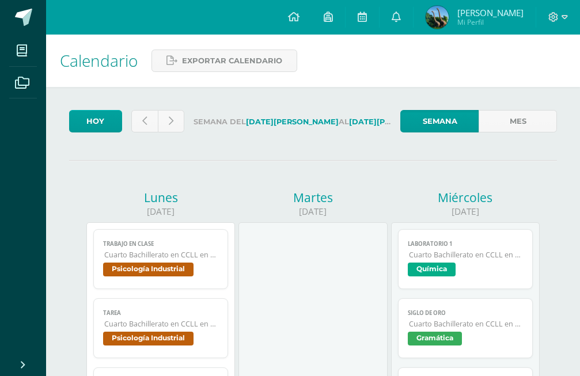
scroll to position [235, 0]
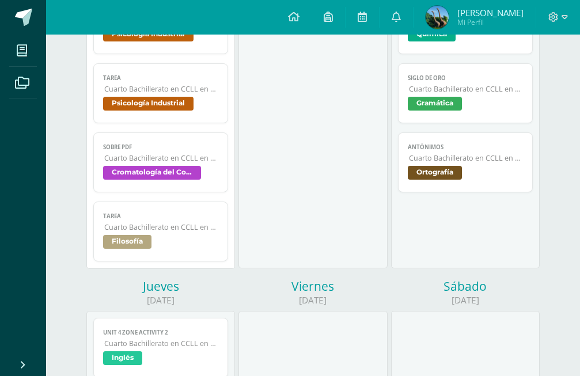
click at [133, 153] on span "Cuarto Bachillerato en CCLL en Diseño Grafico" at bounding box center [161, 158] width 114 height 10
click at [150, 133] on h2 "Sobre PDF" at bounding box center [289, 129] width 381 height 14
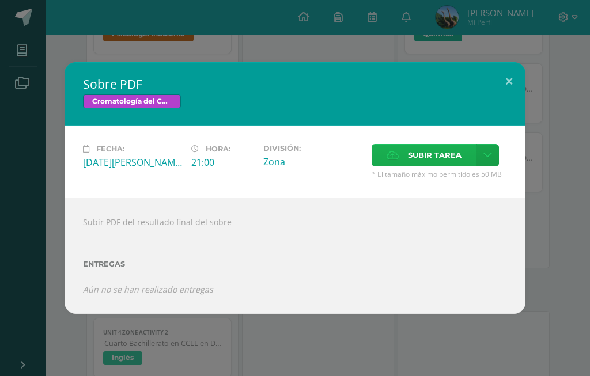
click at [379, 167] on label "Subir tarea" at bounding box center [424, 155] width 105 height 22
click at [0, 0] on input "Subir tarea" at bounding box center [0, 0] width 0 height 0
click at [387, 167] on label "Subir tarea" at bounding box center [424, 155] width 105 height 22
click at [0, 0] on input "Subir tarea" at bounding box center [0, 0] width 0 height 0
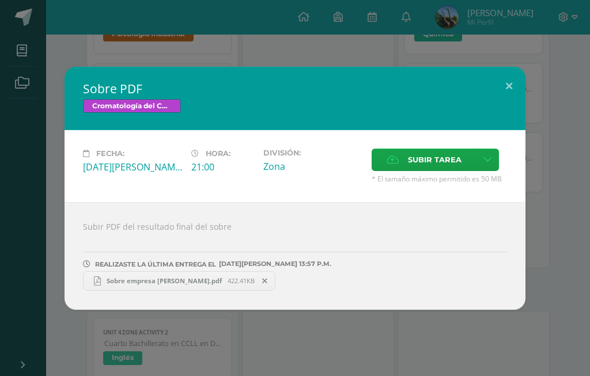
click at [53, 188] on div "Sobre PDF Cromatología del Color Fecha: [DATE][PERSON_NAME] Hora: 21:00 Divisió…" at bounding box center [295, 188] width 581 height 243
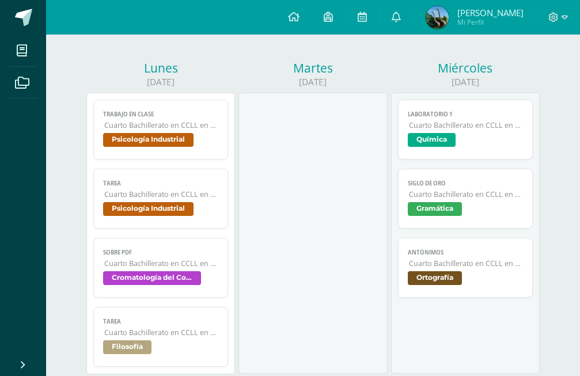
scroll to position [59, 0]
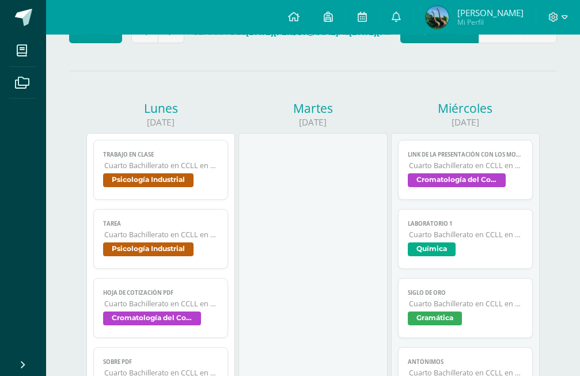
scroll to position [118, 0]
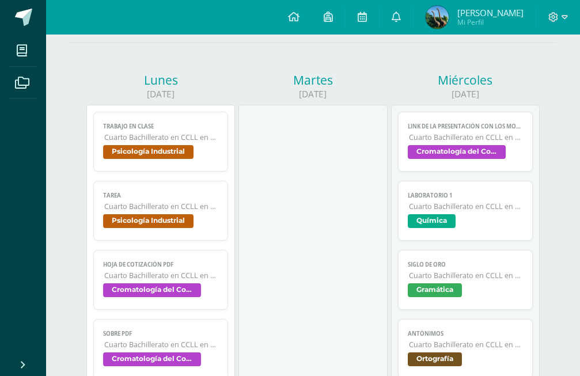
click at [122, 271] on span "Cuarto Bachillerato en CCLL en Diseño Grafico" at bounding box center [161, 276] width 114 height 10
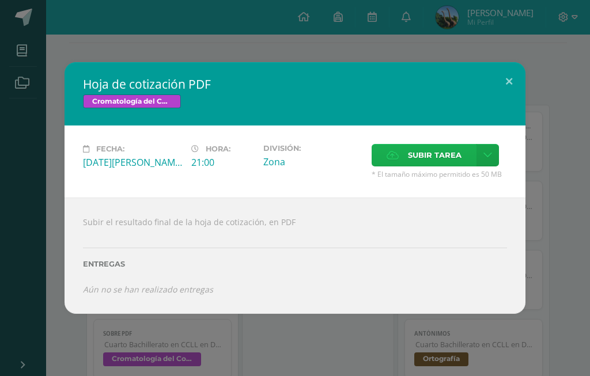
click at [411, 166] on span "Subir tarea" at bounding box center [435, 155] width 54 height 21
click at [0, 0] on input "Subir tarea" at bounding box center [0, 0] width 0 height 0
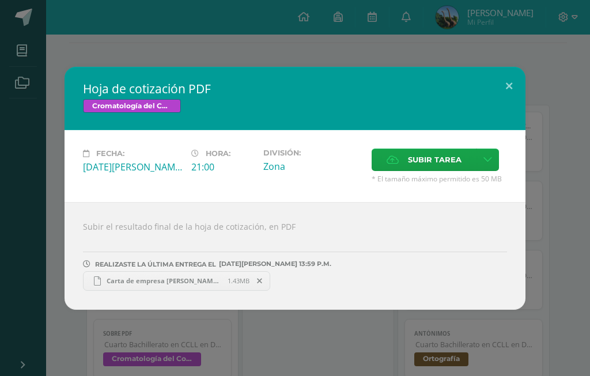
click at [50, 216] on div "Hoja de cotización PDF Cromatología del Color Fecha: Lunes 11 de Agosto Hora: 2…" at bounding box center [295, 188] width 581 height 243
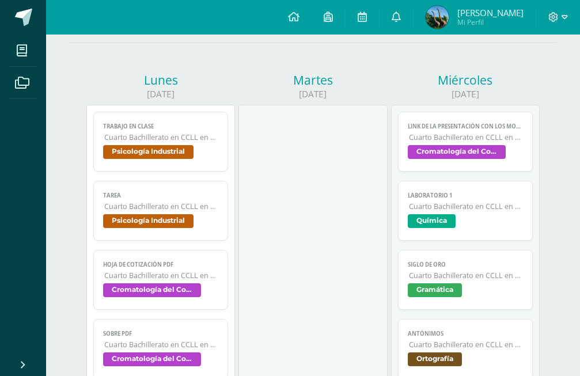
click at [438, 133] on span "Cuarto Bachillerato en CCLL en Diseño Grafico" at bounding box center [466, 138] width 114 height 10
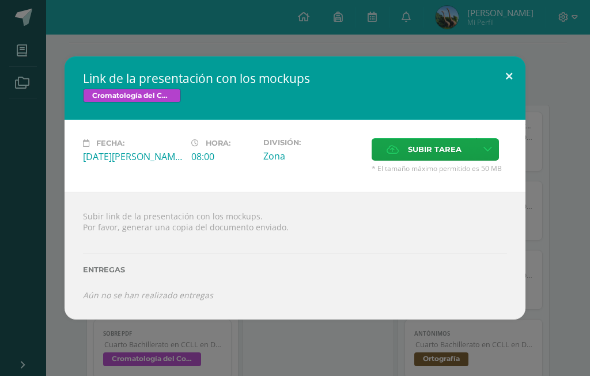
click at [506, 89] on button at bounding box center [509, 75] width 33 height 39
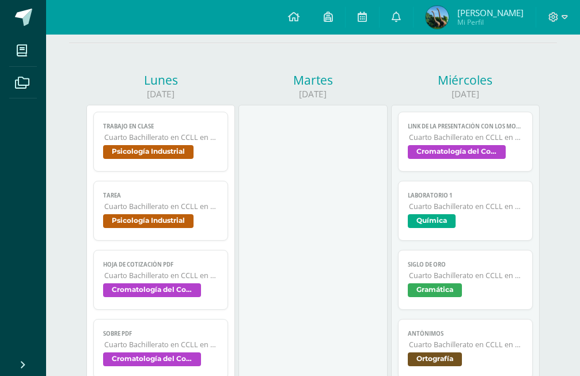
scroll to position [0, 0]
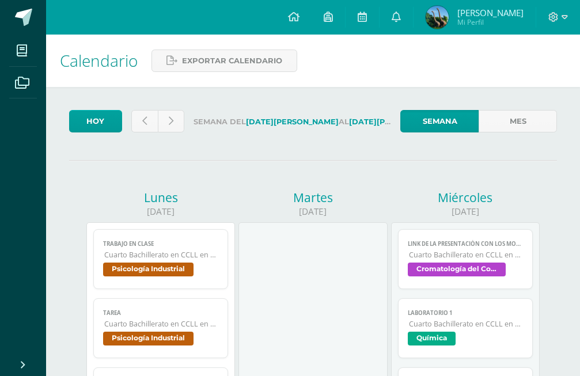
click at [551, 27] on div at bounding box center [558, 17] width 44 height 35
click at [557, 10] on div at bounding box center [558, 17] width 44 height 35
click at [555, 21] on icon at bounding box center [554, 17] width 10 height 10
click at [524, 79] on span "Cerrar sesión" at bounding box center [529, 78] width 52 height 11
